Goal: Information Seeking & Learning: Check status

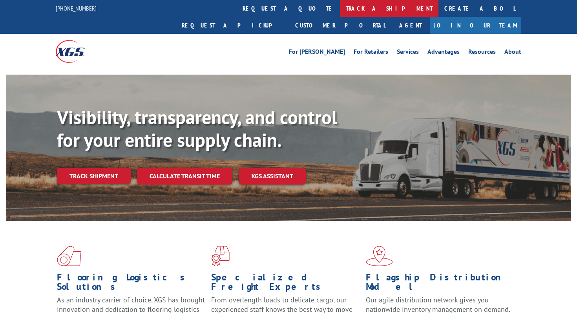
click at [340, 13] on link "track a shipment" at bounding box center [389, 8] width 98 height 17
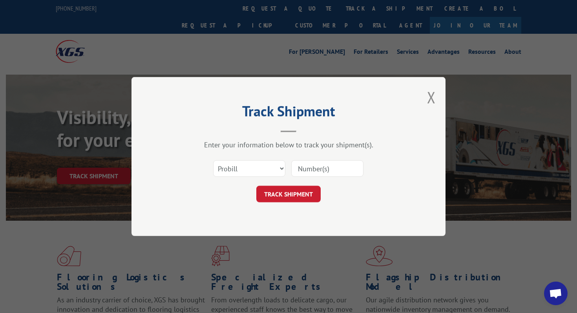
click at [307, 170] on input at bounding box center [327, 168] width 72 height 16
paste input "17667002"
type input "17667002"
click button "TRACK SHIPMENT" at bounding box center [288, 194] width 64 height 16
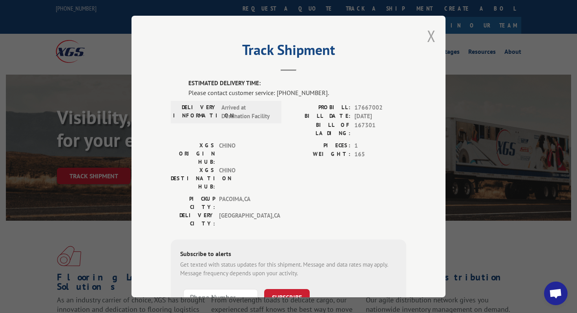
click at [428, 42] on button "Close modal" at bounding box center [431, 36] width 9 height 21
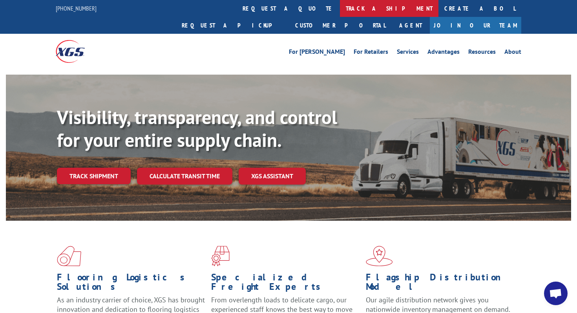
click at [340, 12] on link "track a shipment" at bounding box center [389, 8] width 98 height 17
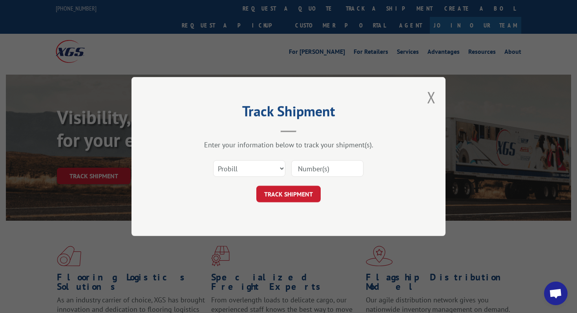
click at [319, 168] on input at bounding box center [327, 168] width 72 height 16
paste input "16288859"
type input "16288859"
click button "TRACK SHIPMENT" at bounding box center [288, 194] width 64 height 16
